Goal: Contribute content

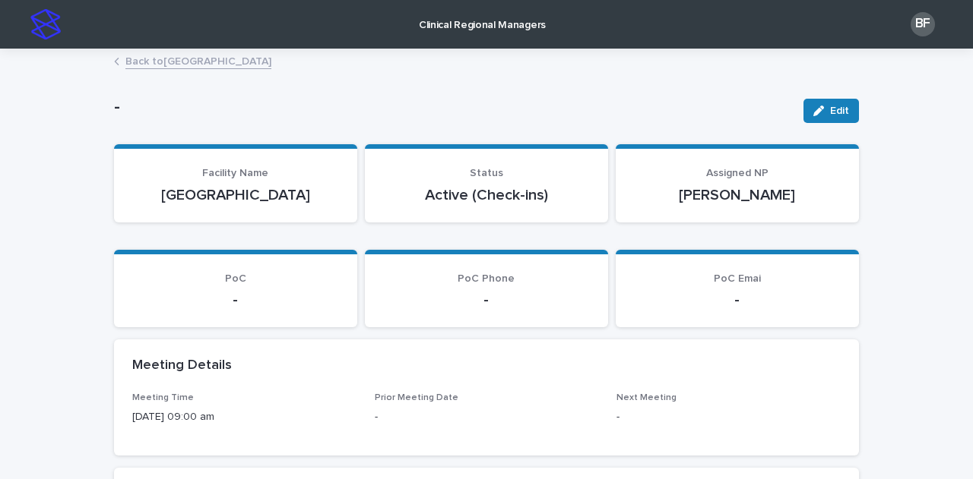
click at [150, 58] on link "Back to [GEOGRAPHIC_DATA]" at bounding box center [198, 60] width 146 height 17
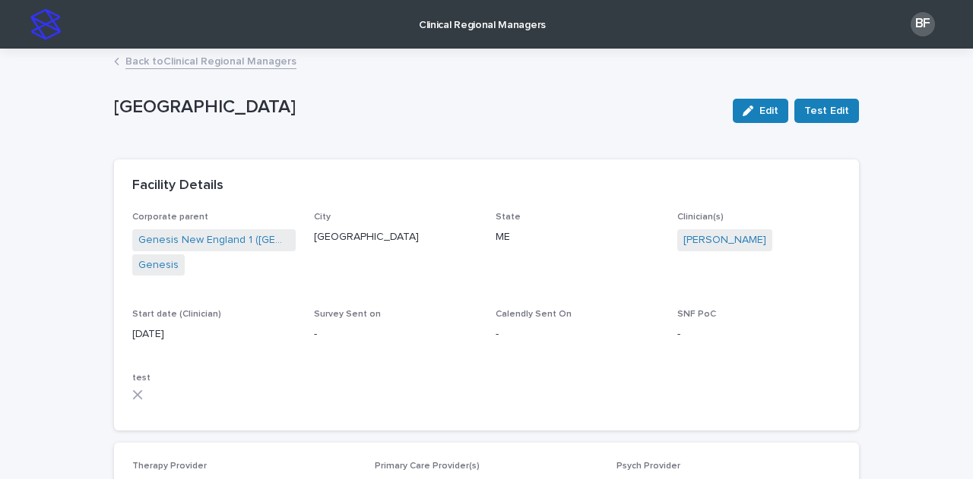
click at [245, 66] on link "Back to Clinical Regional Managers" at bounding box center [210, 60] width 171 height 17
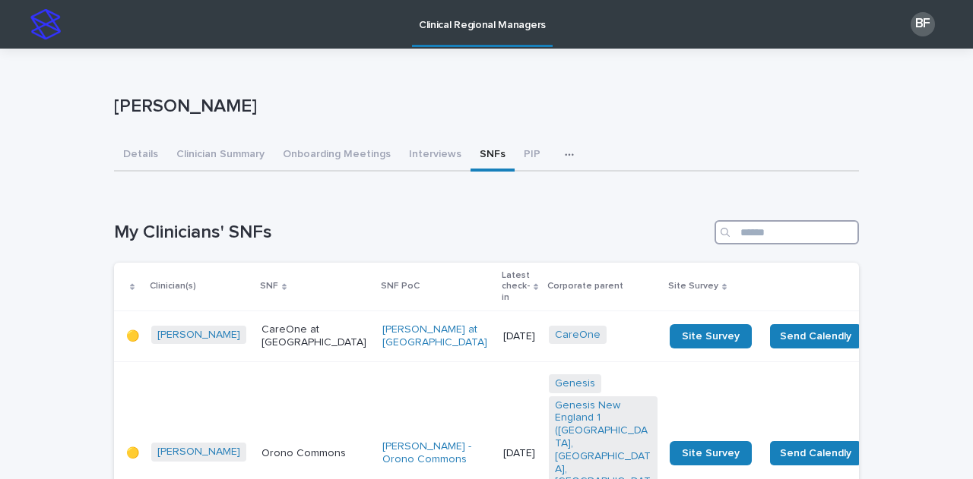
click at [751, 232] on input "Search" at bounding box center [786, 232] width 144 height 24
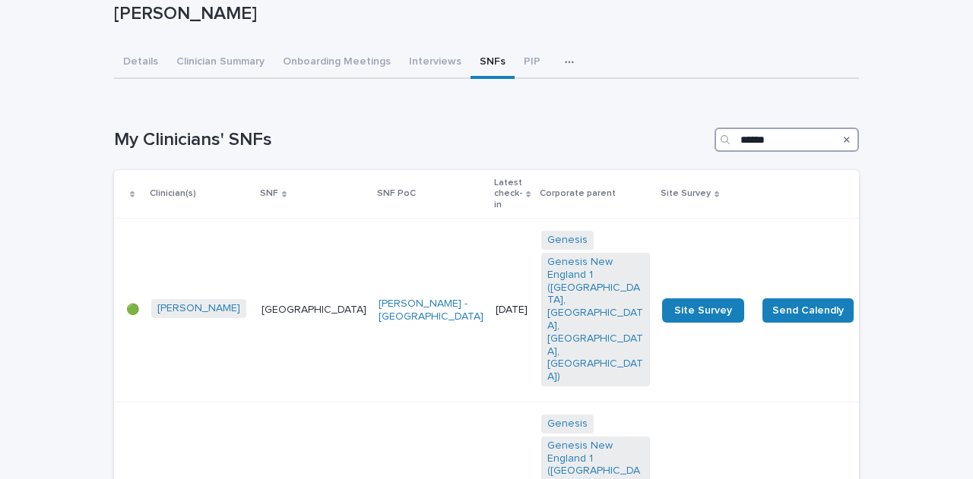
scroll to position [58, 0]
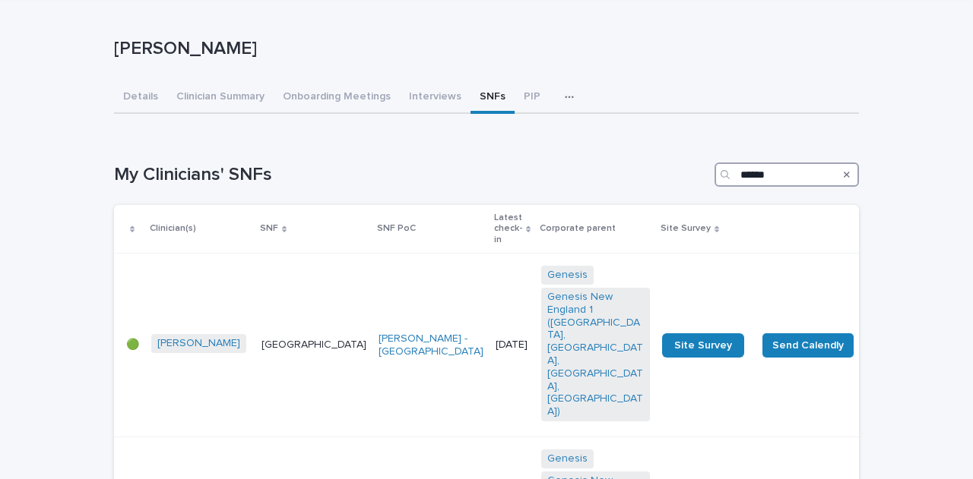
type input "******"
click at [274, 339] on p "[GEOGRAPHIC_DATA]" at bounding box center [313, 345] width 105 height 13
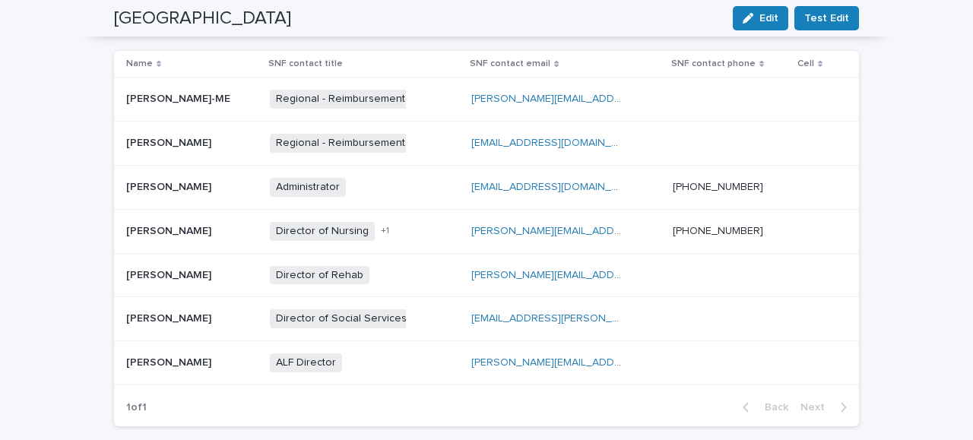
scroll to position [612, 0]
click at [314, 229] on span "Director of Nursing" at bounding box center [322, 230] width 105 height 19
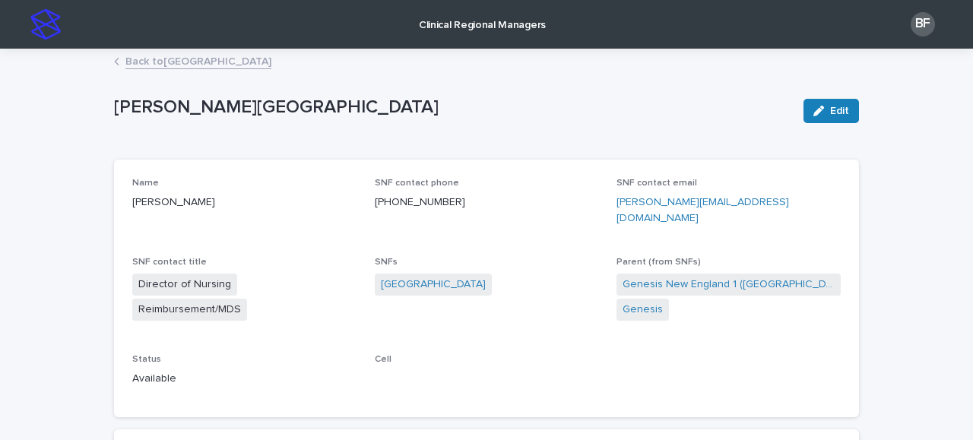
click at [176, 59] on link "Back to [GEOGRAPHIC_DATA]" at bounding box center [198, 60] width 146 height 17
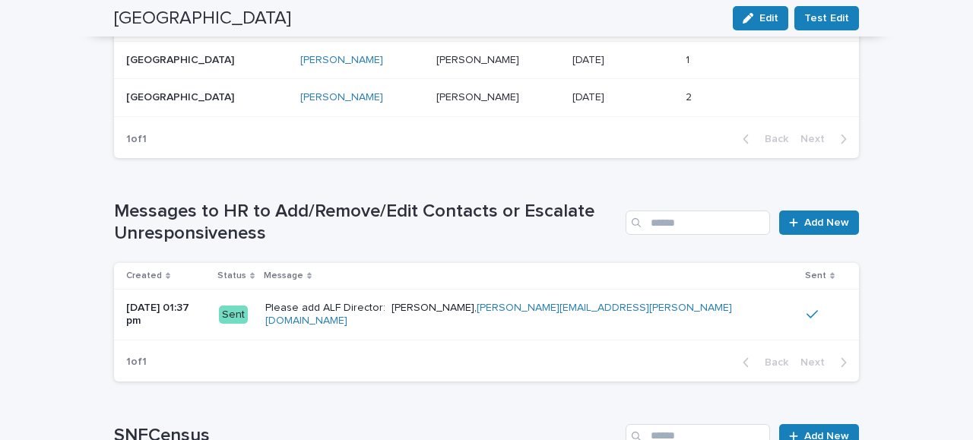
scroll to position [1277, 0]
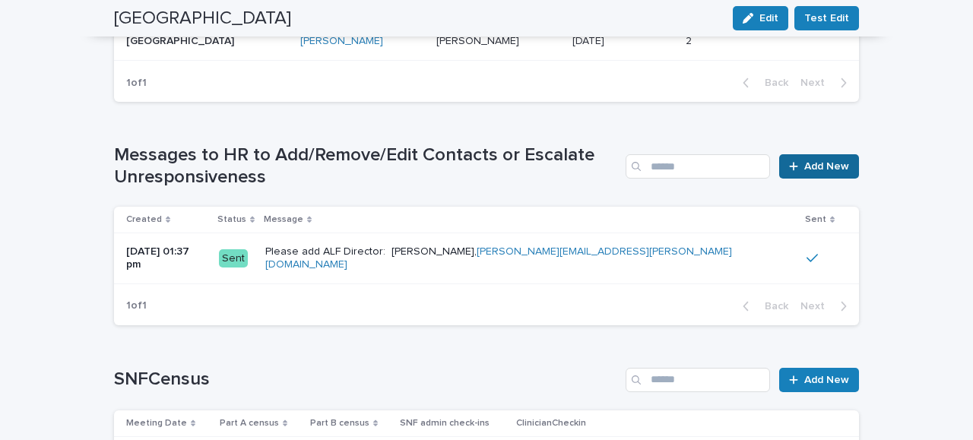
click at [825, 161] on span "Add New" at bounding box center [826, 166] width 45 height 11
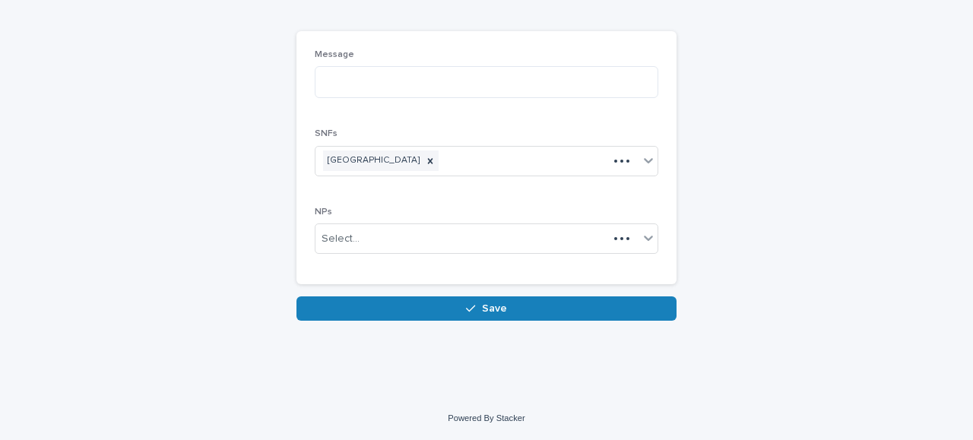
scroll to position [103, 0]
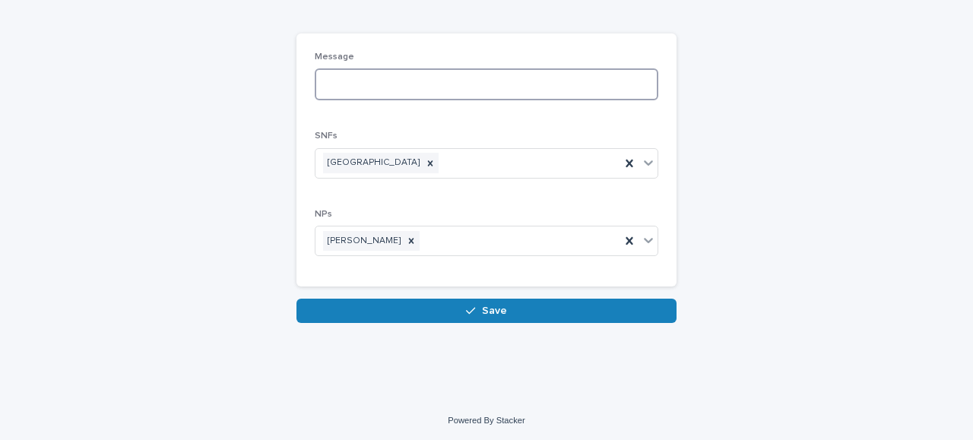
click at [388, 74] on textarea at bounding box center [486, 84] width 343 height 32
type textarea "*"
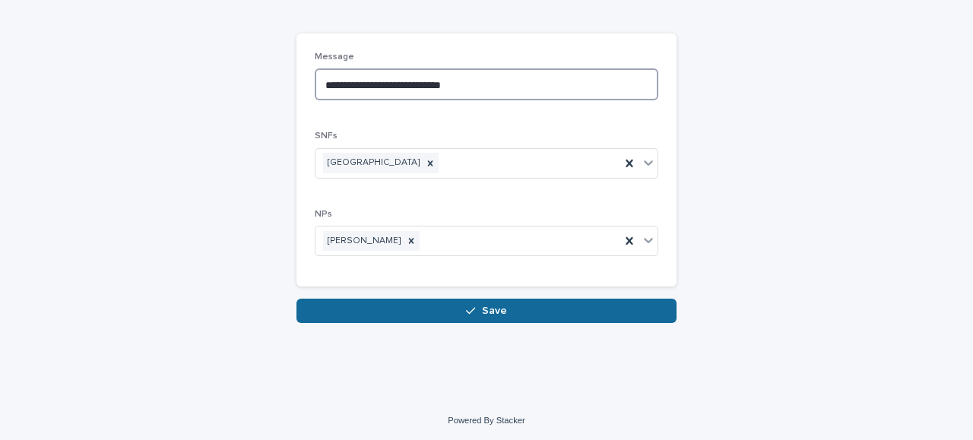
type textarea "**********"
click at [422, 300] on button "Save" at bounding box center [486, 311] width 380 height 24
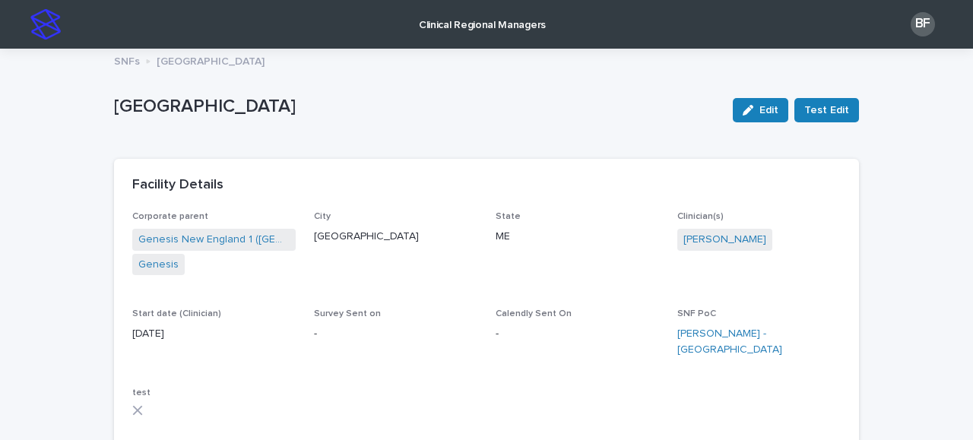
click at [481, 30] on p "Clinical Regional Managers" at bounding box center [482, 16] width 127 height 32
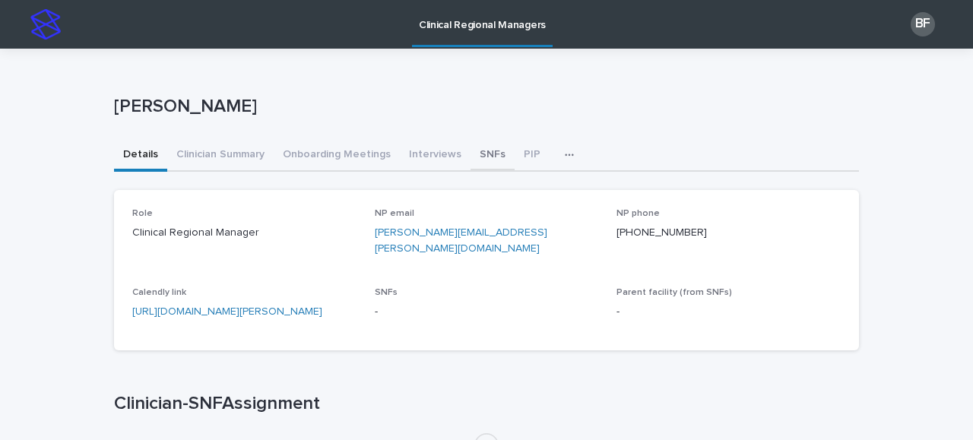
click at [474, 160] on button "SNFs" at bounding box center [492, 156] width 44 height 32
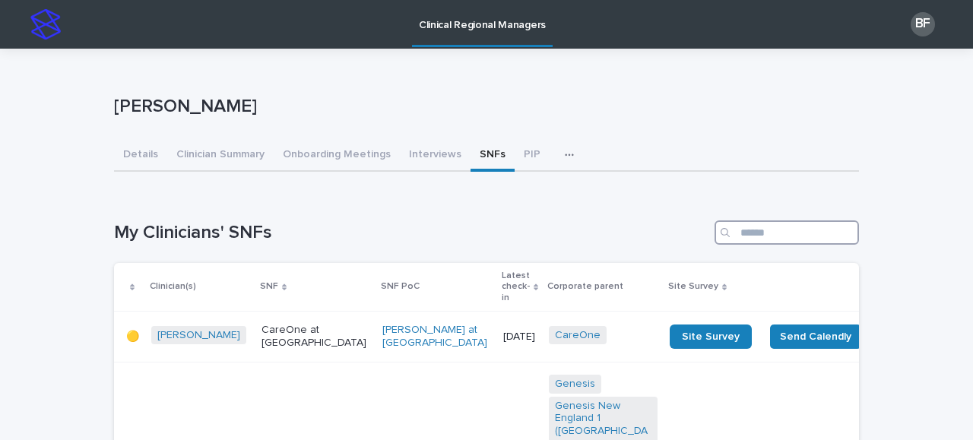
click at [743, 227] on input "Search" at bounding box center [786, 232] width 144 height 24
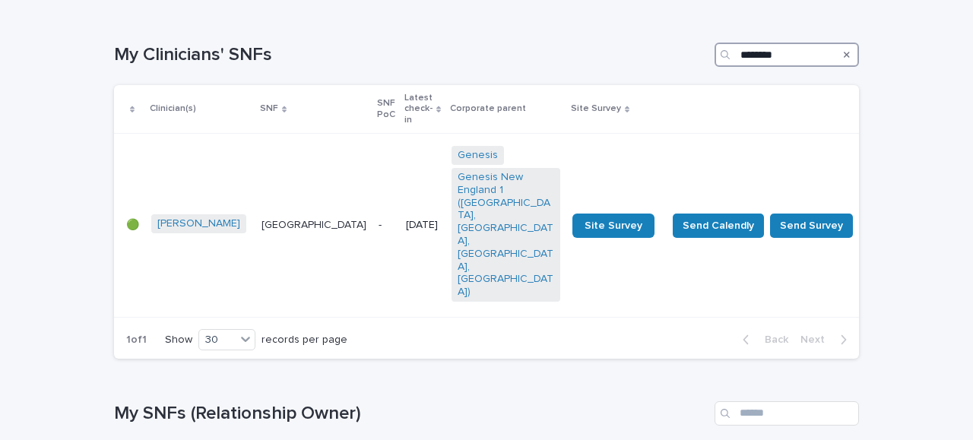
scroll to position [179, 0]
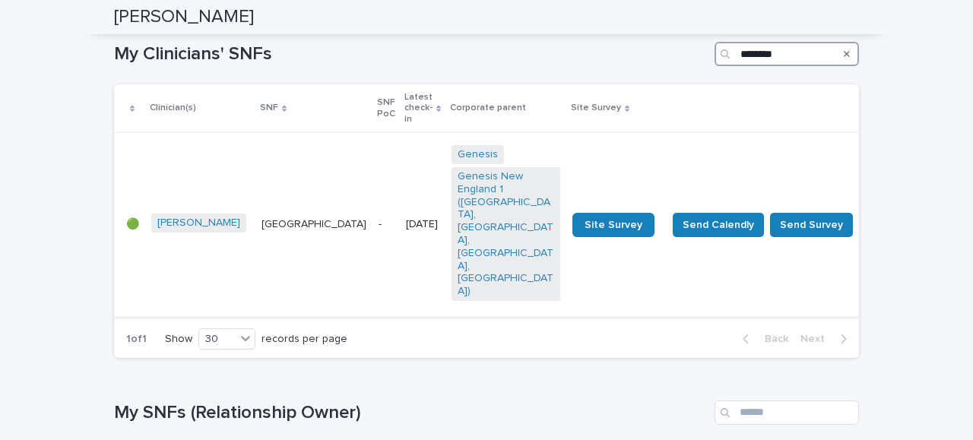
type input "********"
click at [301, 218] on p "[GEOGRAPHIC_DATA]" at bounding box center [313, 224] width 105 height 13
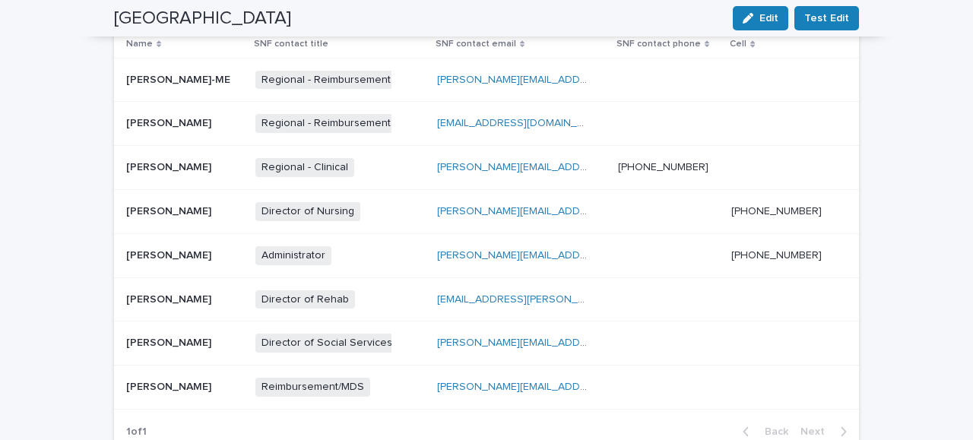
scroll to position [615, 0]
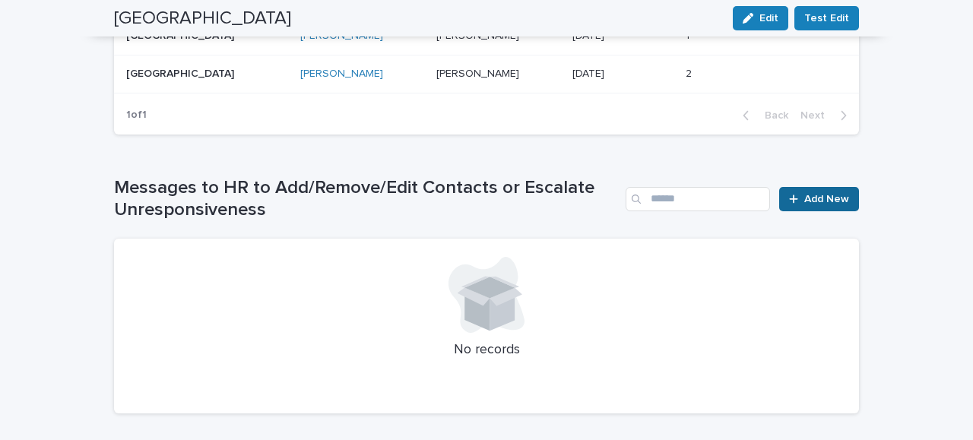
click at [805, 203] on link "Add New" at bounding box center [819, 199] width 80 height 24
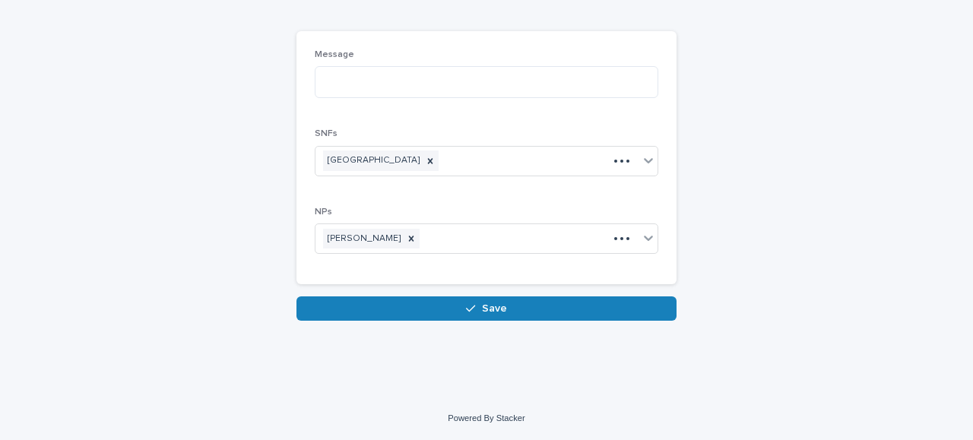
scroll to position [103, 0]
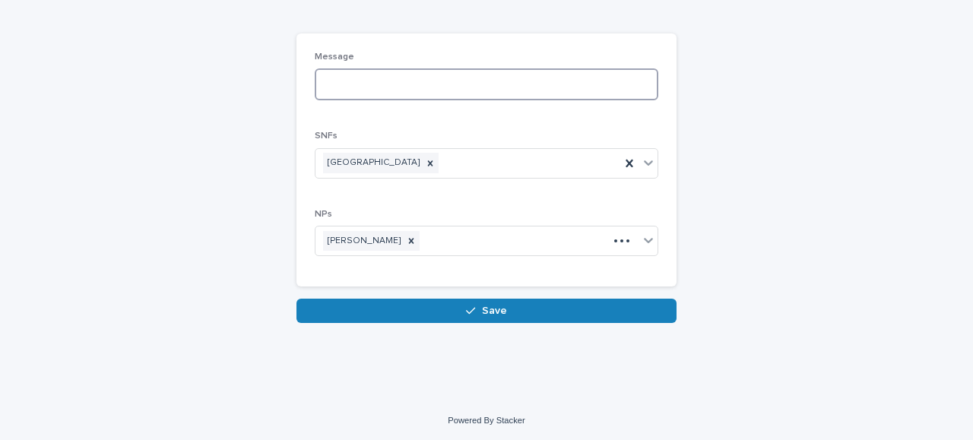
click at [401, 93] on textarea at bounding box center [486, 84] width 343 height 32
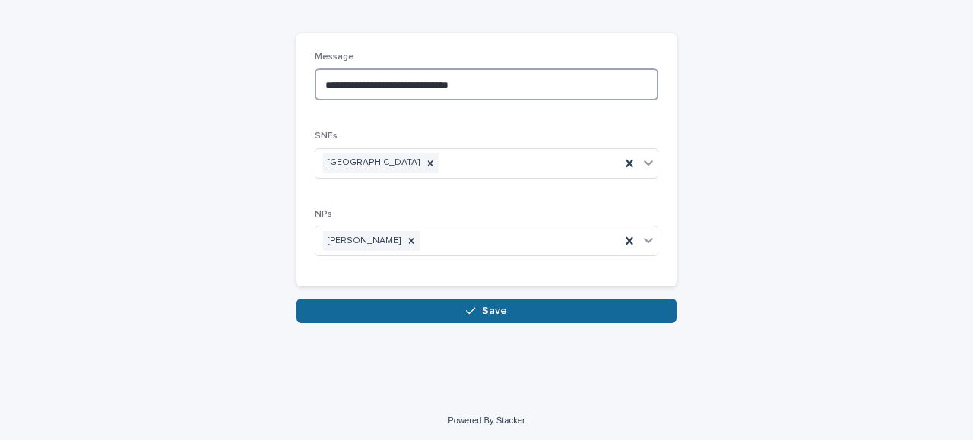
type textarea "**********"
click at [421, 309] on button "Save" at bounding box center [486, 311] width 380 height 24
